Goal: Learn about a topic

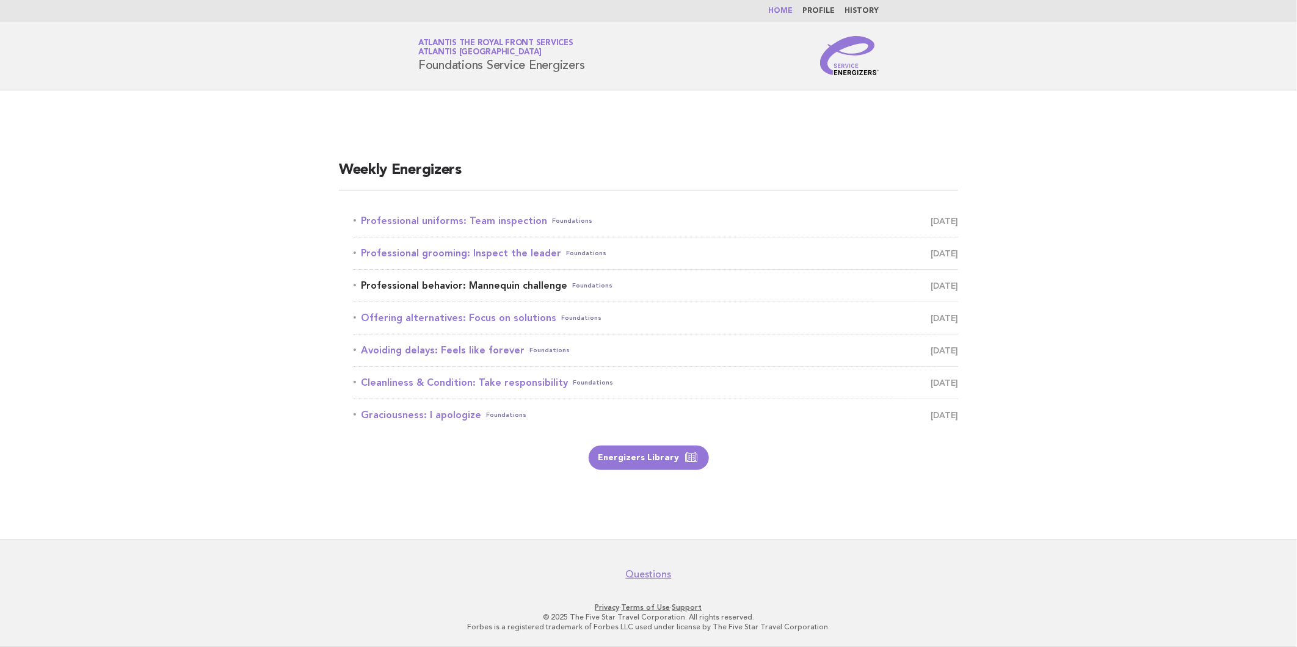
click at [507, 288] on link "Professional behavior: Mannequin challenge Foundations [DATE]" at bounding box center [656, 285] width 604 height 17
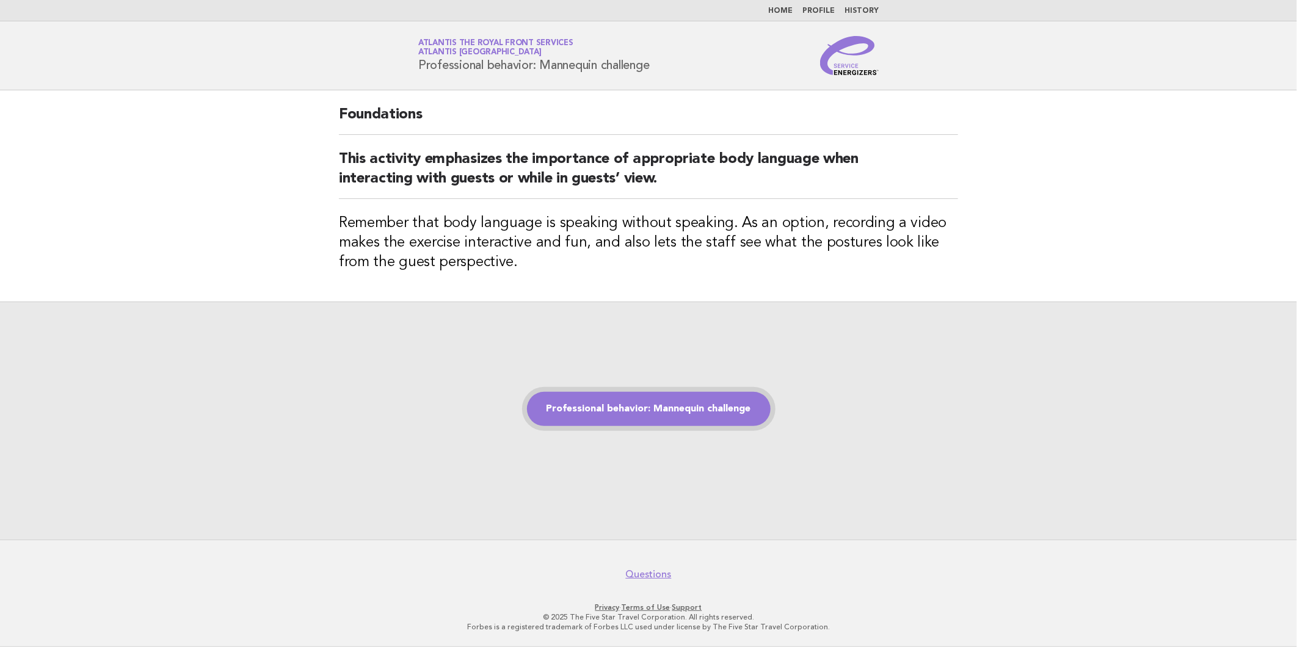
click at [662, 395] on link "Professional behavior: Mannequin challenge" at bounding box center [649, 409] width 244 height 34
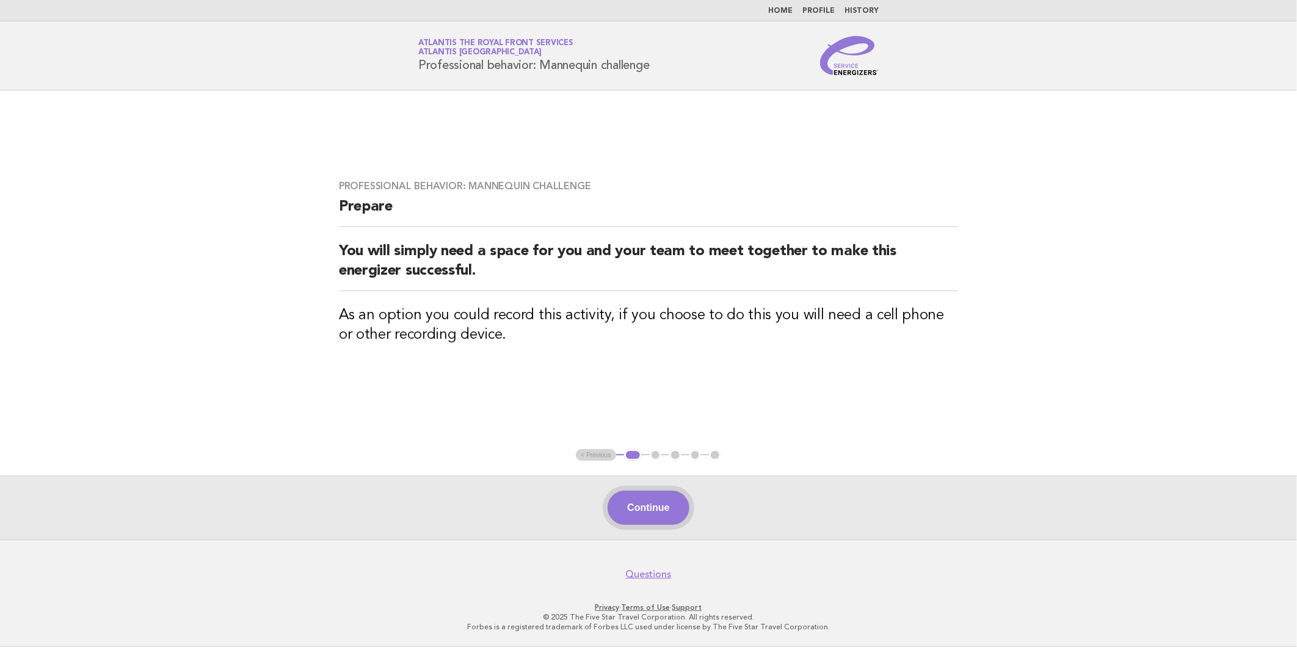
click at [645, 498] on button "Continue" at bounding box center [647, 508] width 81 height 34
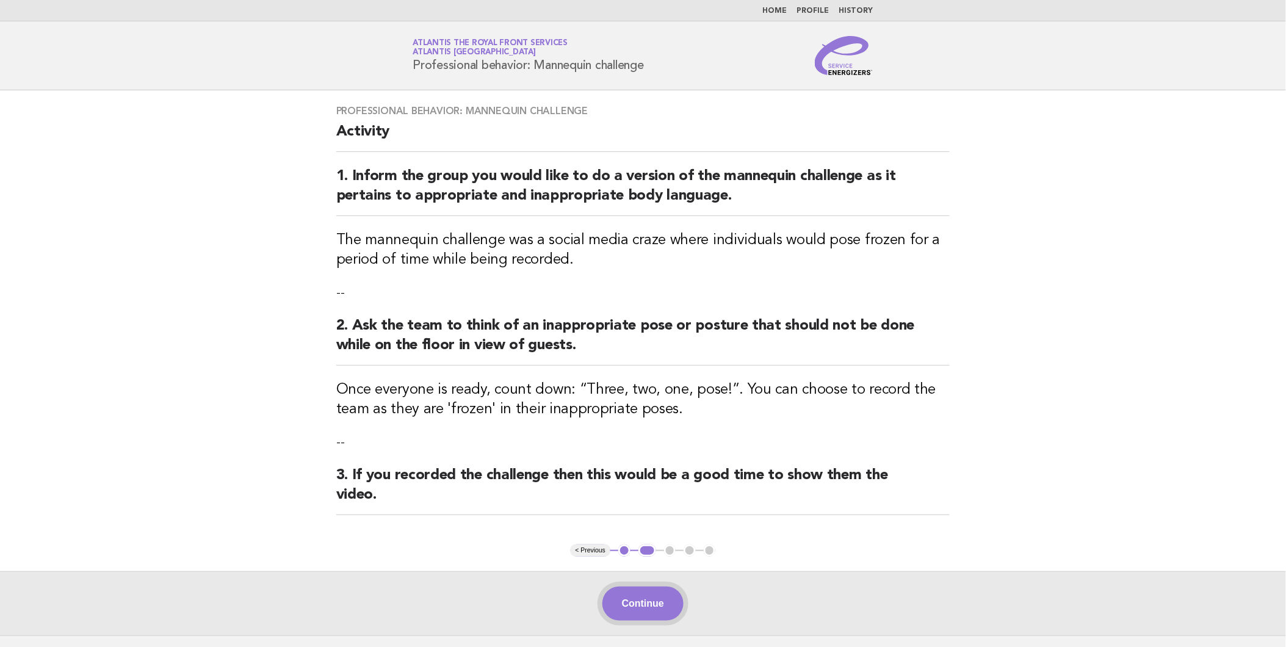
click at [644, 605] on button "Continue" at bounding box center [643, 604] width 81 height 34
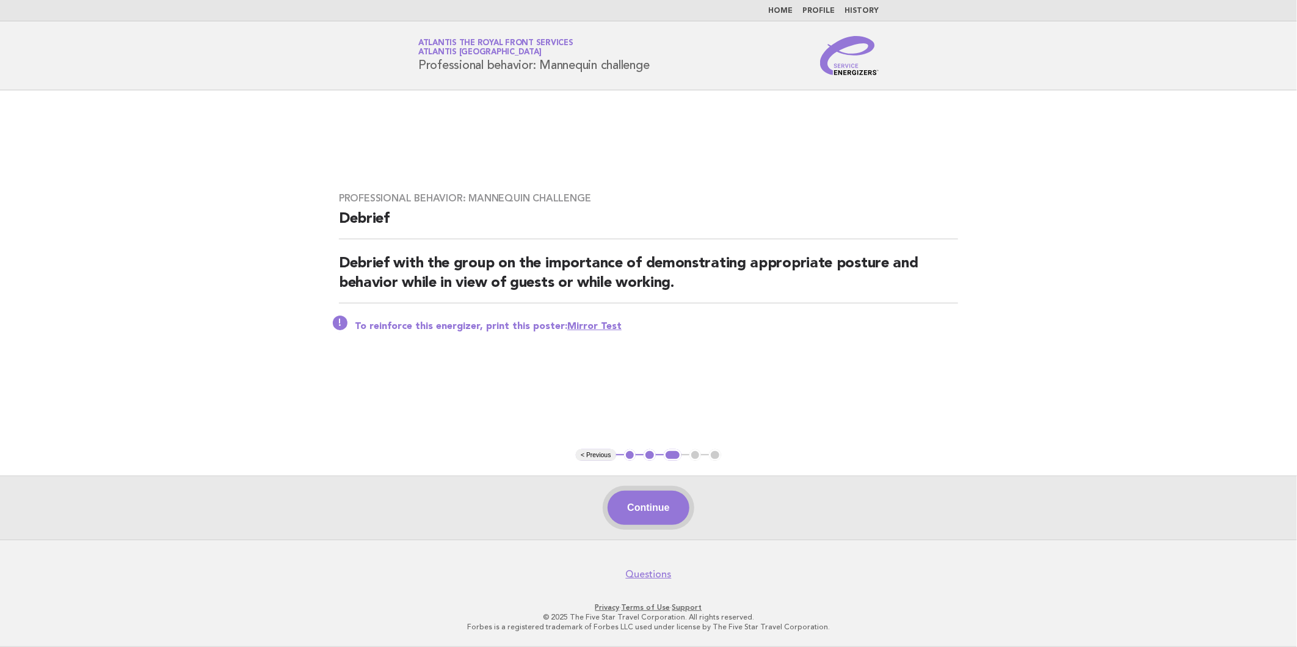
click at [672, 510] on button "Continue" at bounding box center [647, 508] width 81 height 34
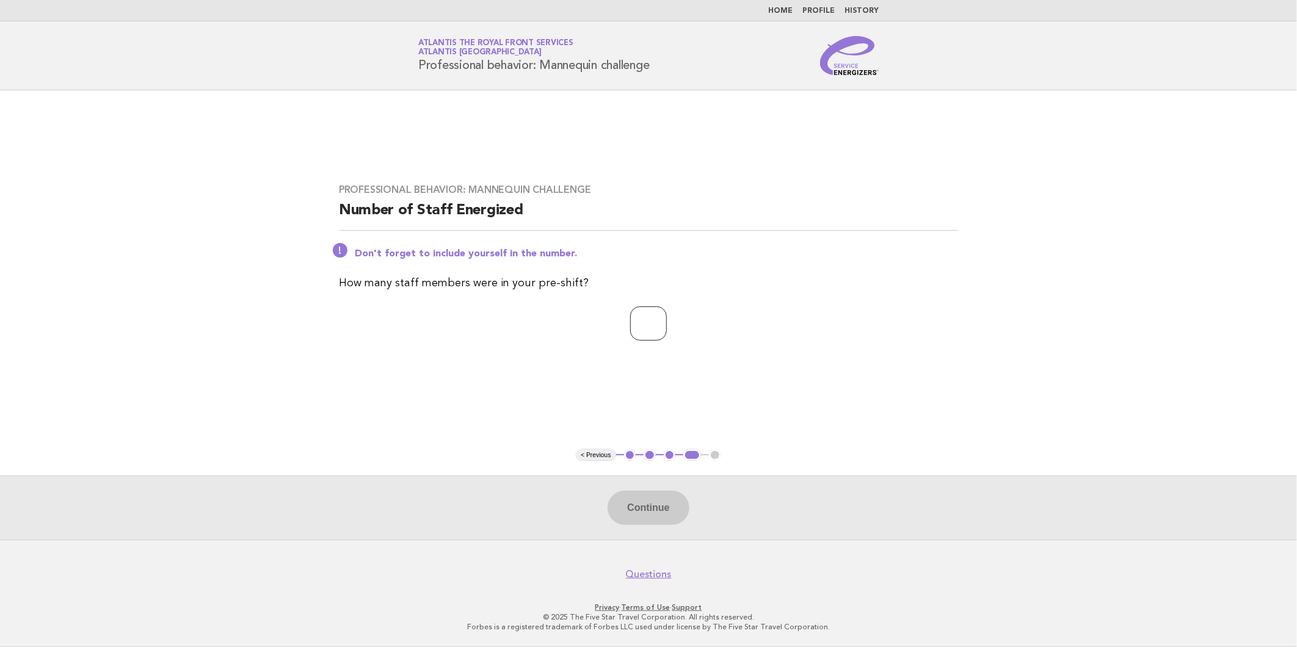
click at [645, 328] on input "number" at bounding box center [648, 323] width 37 height 34
type input "*"
click at [636, 502] on button "Continue" at bounding box center [647, 508] width 81 height 34
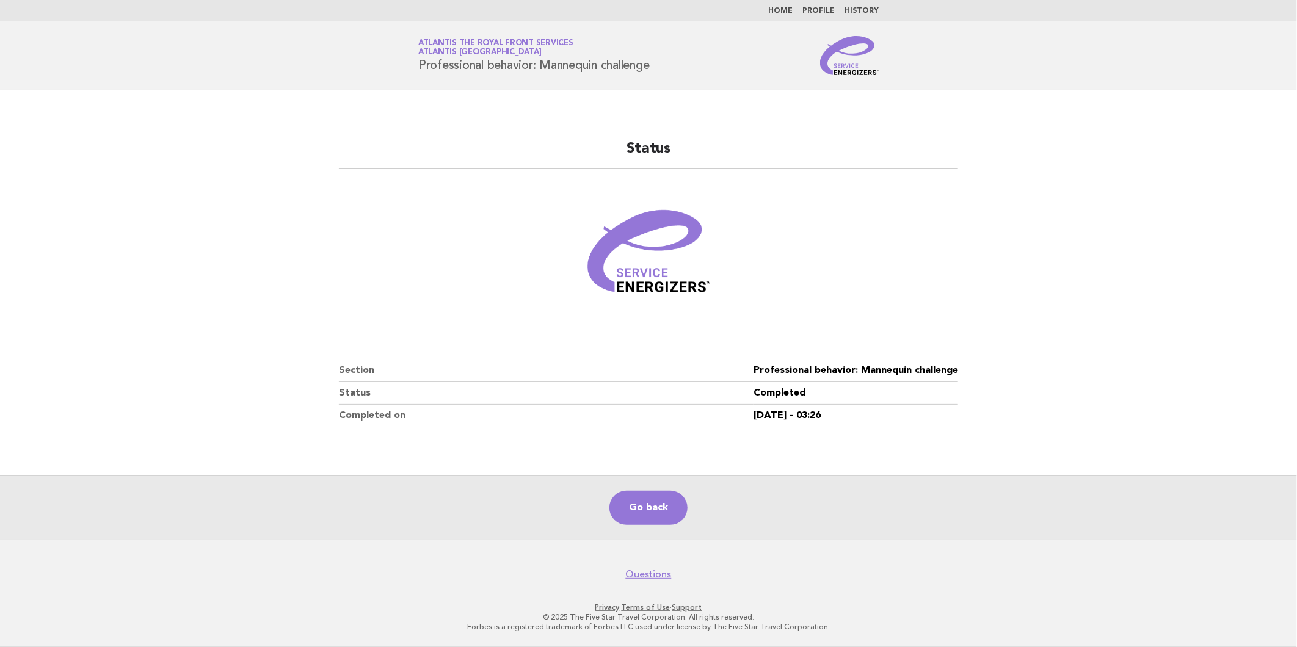
click at [1070, 139] on main "Status Section Professional behavior: Mannequin challenge Status Completed Comp…" at bounding box center [648, 314] width 1297 height 449
click at [792, 13] on link "Home" at bounding box center [780, 10] width 24 height 7
